Goal: Information Seeking & Learning: Learn about a topic

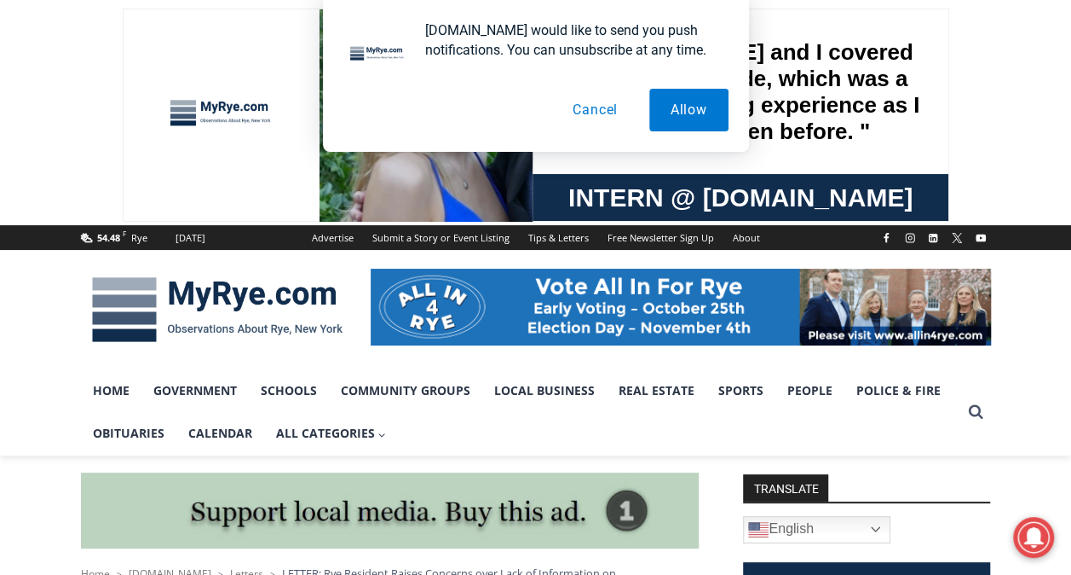
click at [592, 109] on button "Cancel" at bounding box center [596, 110] width 88 height 43
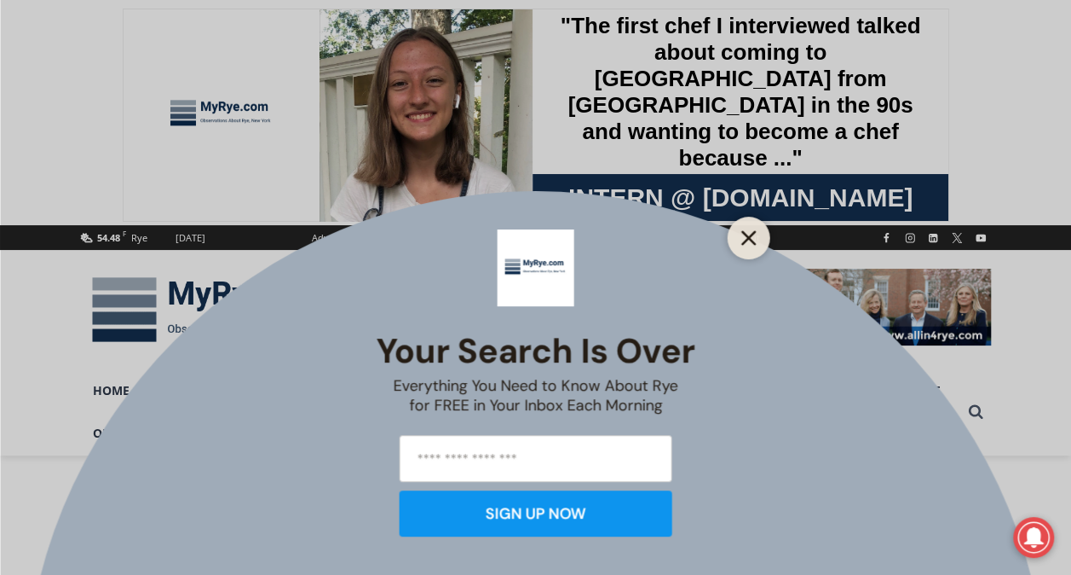
click at [739, 227] on button "Close" at bounding box center [749, 238] width 24 height 24
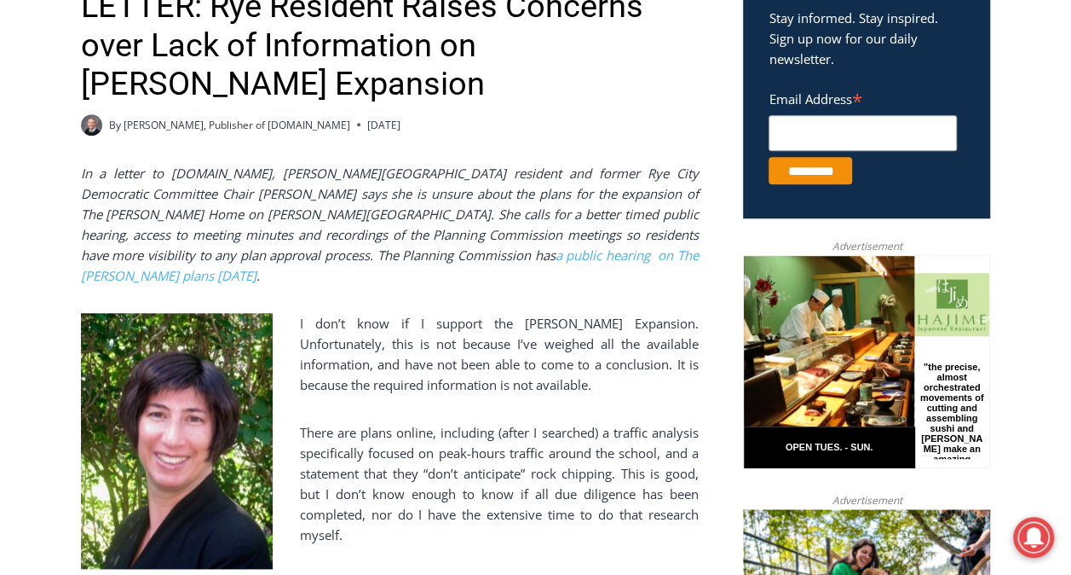
scroll to position [660, 0]
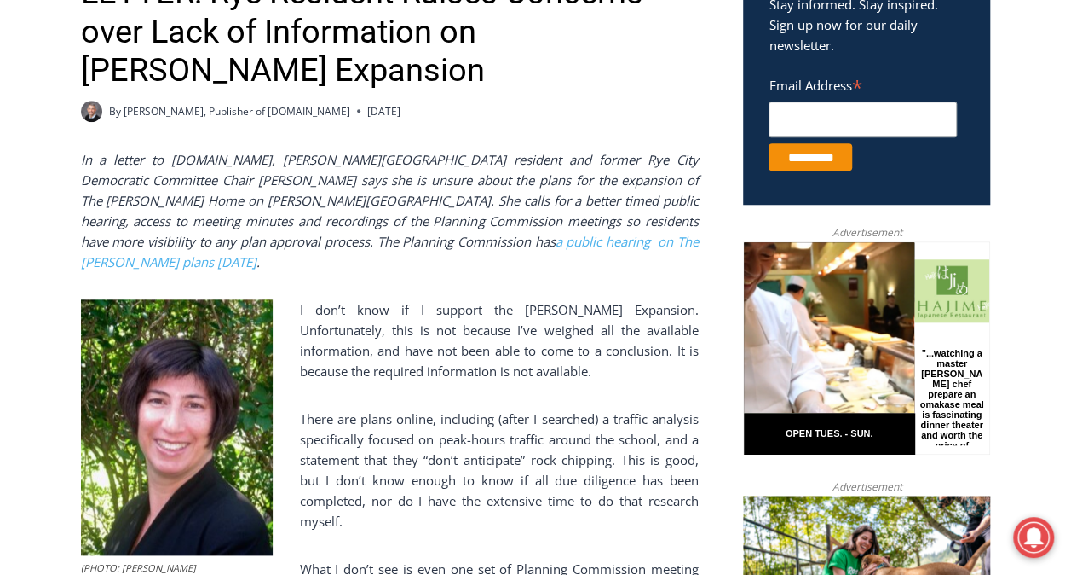
click at [587, 153] on em "In a letter to [DOMAIN_NAME], [PERSON_NAME][GEOGRAPHIC_DATA] resident and forme…" at bounding box center [390, 210] width 618 height 119
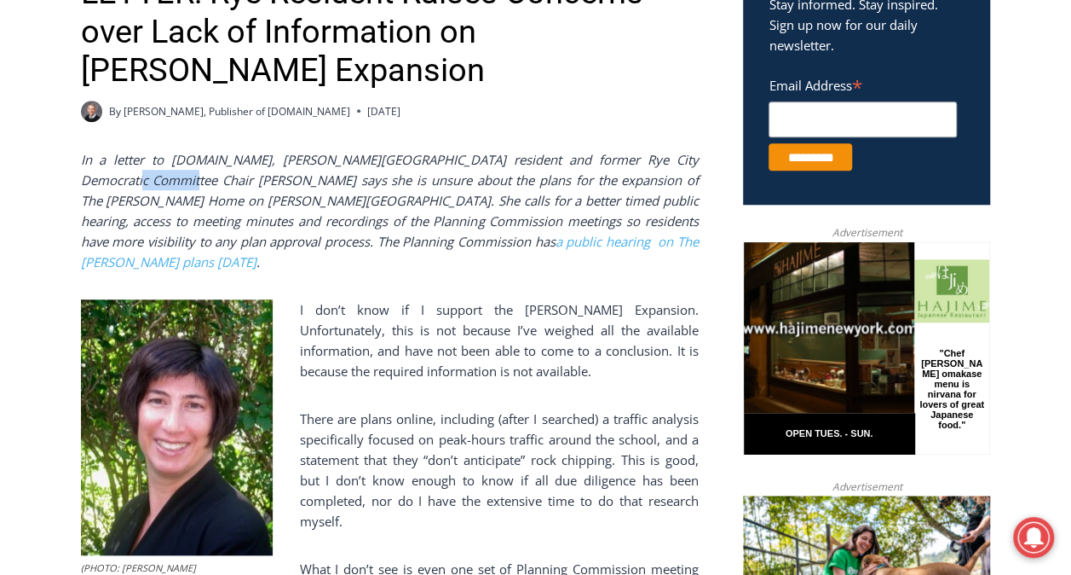
drag, startPoint x: 85, startPoint y: 168, endPoint x: 141, endPoint y: 169, distance: 56.3
click at [141, 169] on em "In a letter to [DOMAIN_NAME], [PERSON_NAME][GEOGRAPHIC_DATA] resident and forme…" at bounding box center [390, 210] width 618 height 119
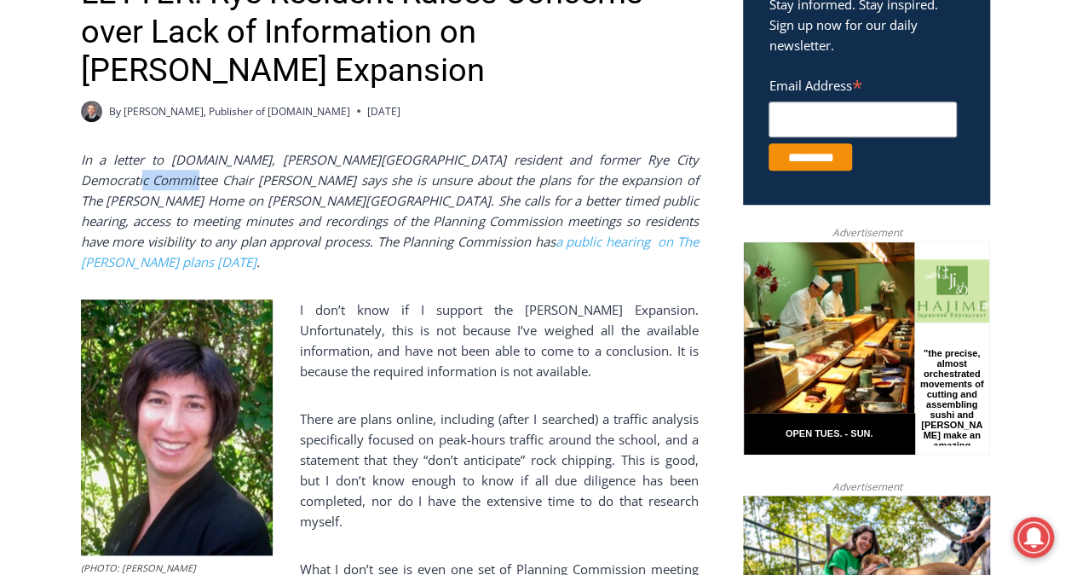
drag, startPoint x: 141, startPoint y: 169, endPoint x: 96, endPoint y: 172, distance: 45.3
click at [96, 172] on em "In a letter to [DOMAIN_NAME], [PERSON_NAME][GEOGRAPHIC_DATA] resident and forme…" at bounding box center [390, 210] width 618 height 119
click at [81, 165] on em "In a letter to [DOMAIN_NAME], [PERSON_NAME][GEOGRAPHIC_DATA] resident and forme…" at bounding box center [390, 210] width 618 height 119
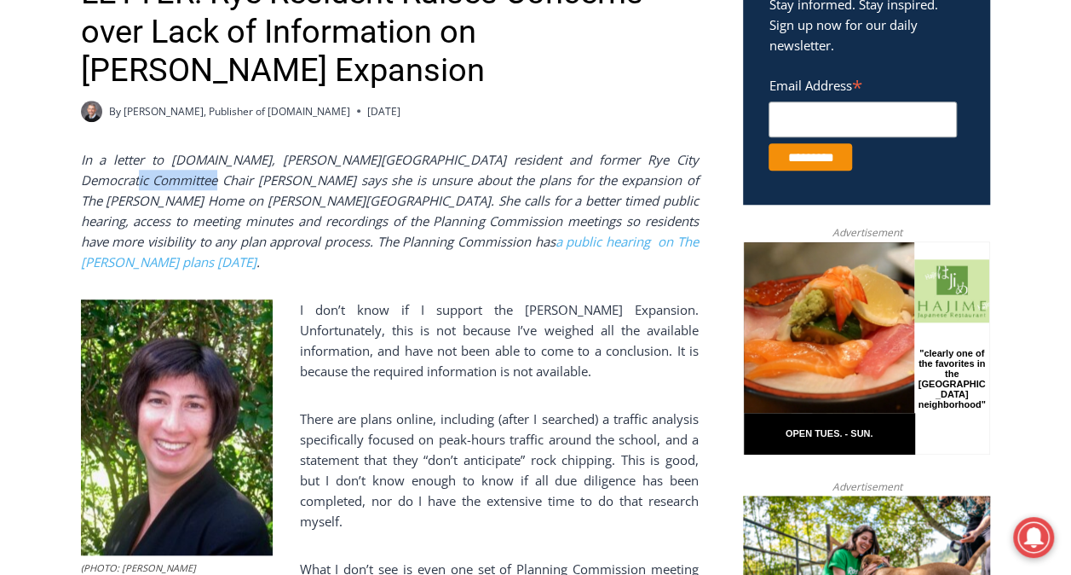
drag, startPoint x: 80, startPoint y: 165, endPoint x: 159, endPoint y: 167, distance: 79.3
click at [159, 167] on em "In a letter to [DOMAIN_NAME], [PERSON_NAME][GEOGRAPHIC_DATA] resident and forme…" at bounding box center [390, 210] width 618 height 119
copy em "[PERSON_NAME]"
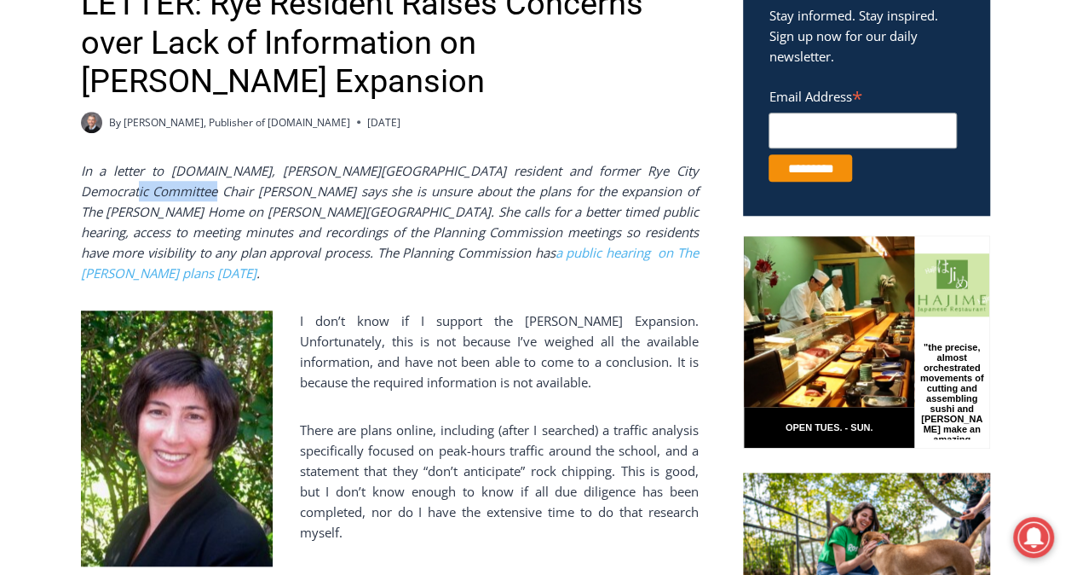
scroll to position [0, 0]
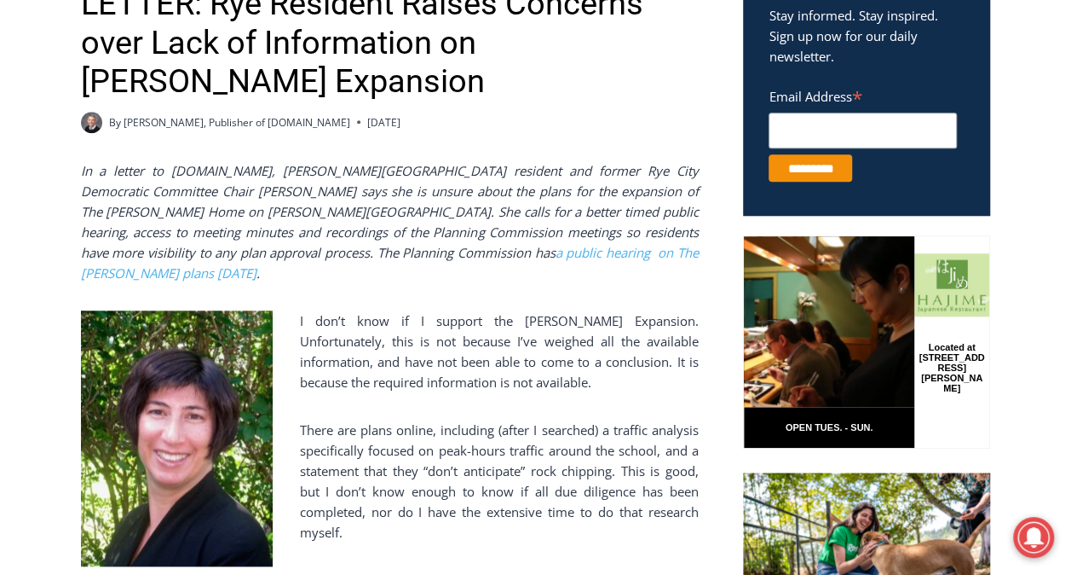
click at [343, 355] on p "I don’t know if I support the [PERSON_NAME] Expansion. Unfortunately, this is n…" at bounding box center [390, 351] width 618 height 82
